Goal: Find specific page/section: Find specific page/section

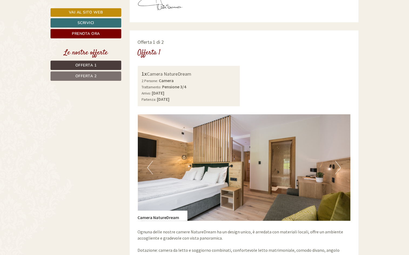
scroll to position [287, 0]
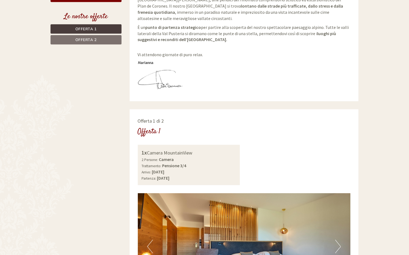
scroll to position [12, 0]
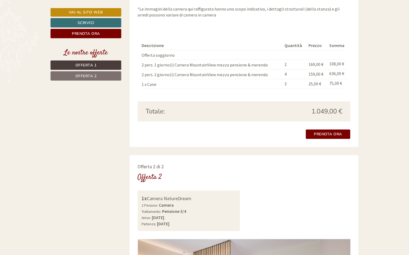
scroll to position [584, 0]
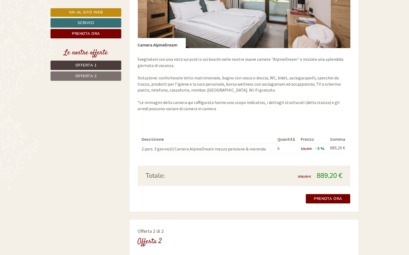
scroll to position [498, 0]
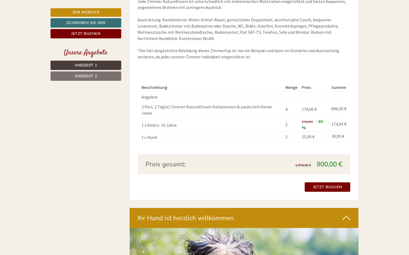
scroll to position [941, 0]
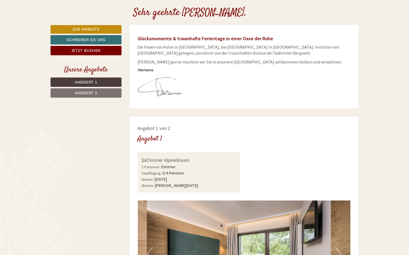
scroll to position [118, 0]
